Goal: Information Seeking & Learning: Learn about a topic

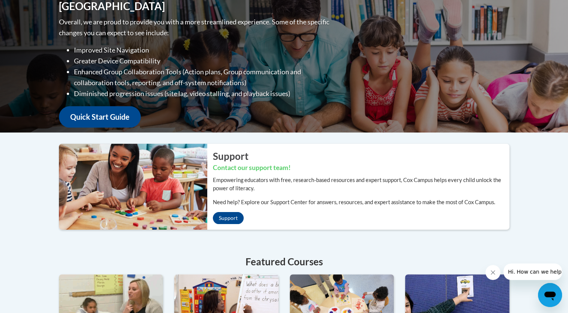
scroll to position [114, 0]
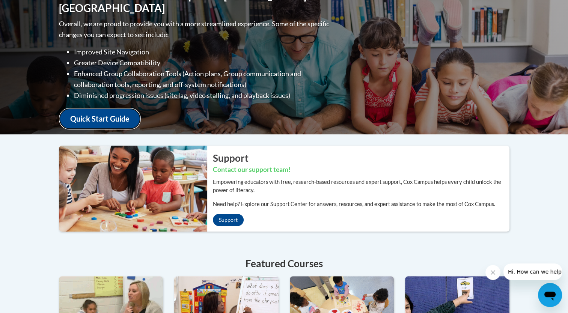
click at [96, 115] on link "Quick Start Guide" at bounding box center [100, 118] width 82 height 21
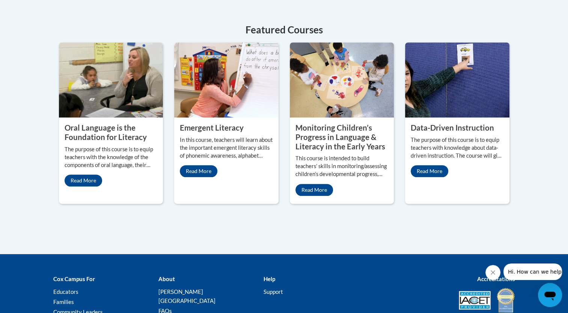
scroll to position [339, 0]
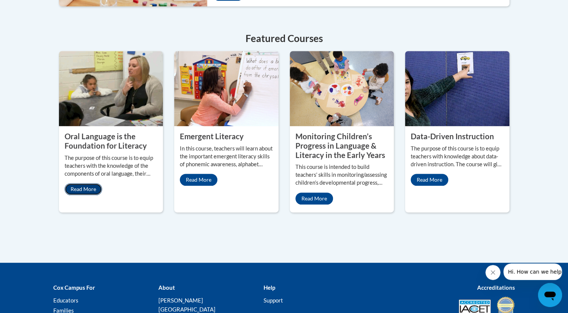
click at [80, 189] on link "Read More" at bounding box center [84, 189] width 38 height 12
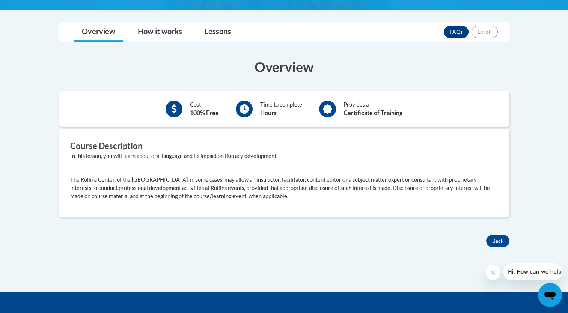
scroll to position [183, 0]
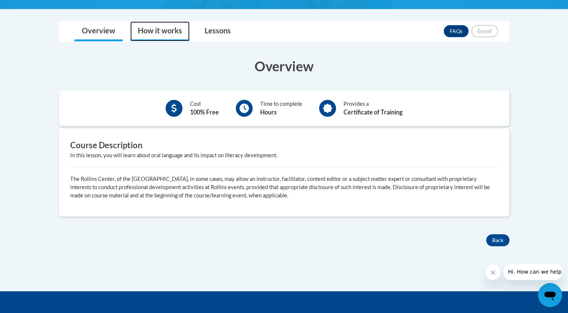
click at [159, 27] on link "How it works" at bounding box center [159, 31] width 59 height 20
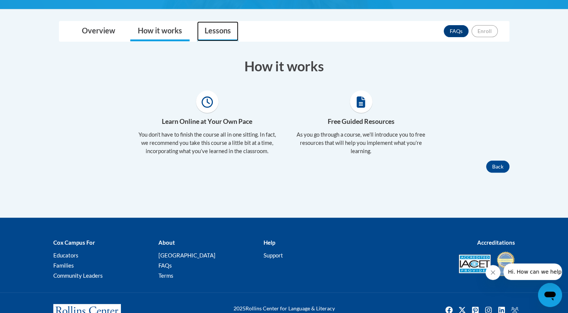
click at [224, 29] on link "Lessons" at bounding box center [217, 31] width 41 height 20
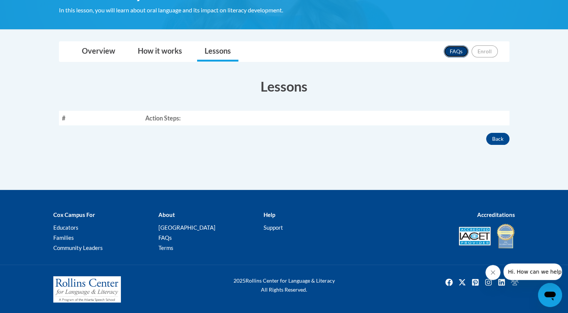
click at [454, 51] on link "FAQs" at bounding box center [456, 51] width 25 height 12
click at [454, 56] on link "FAQs" at bounding box center [456, 51] width 25 height 12
click at [165, 47] on link "How it works" at bounding box center [159, 52] width 59 height 20
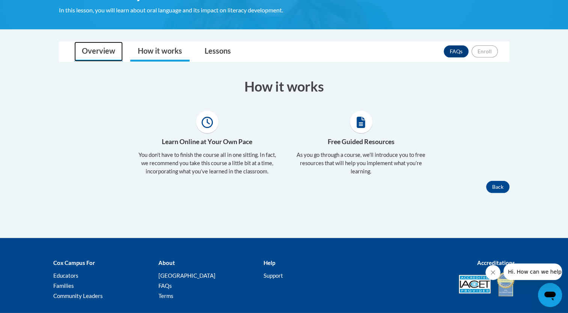
click at [100, 48] on link "Overview" at bounding box center [98, 52] width 48 height 20
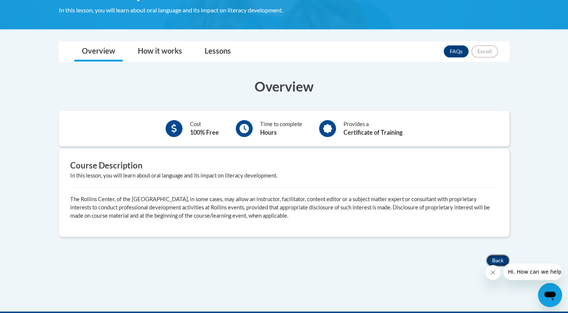
click at [495, 255] on button "Back" at bounding box center [497, 261] width 23 height 12
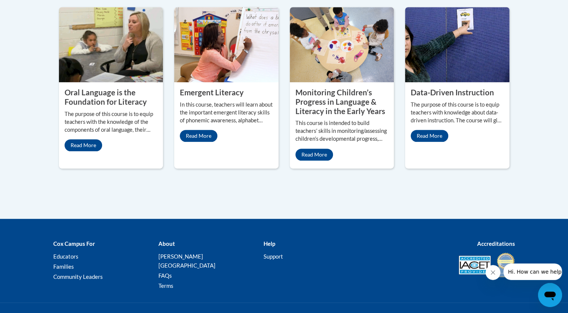
scroll to position [412, 0]
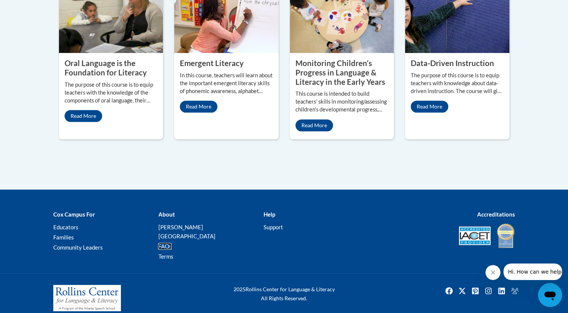
click at [164, 243] on link "FAQs" at bounding box center [165, 246] width 14 height 7
